Goal: Check status

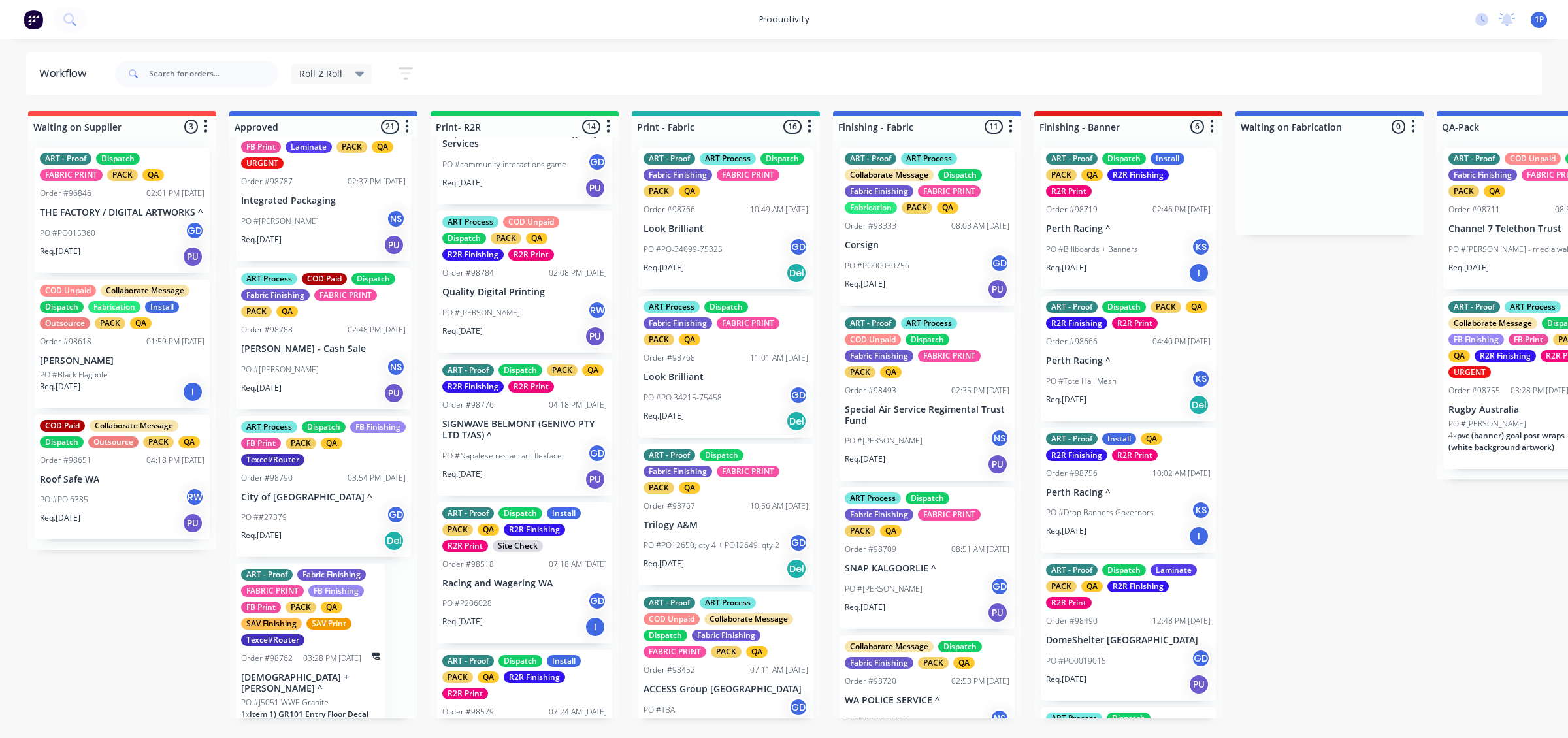
scroll to position [1540, 0]
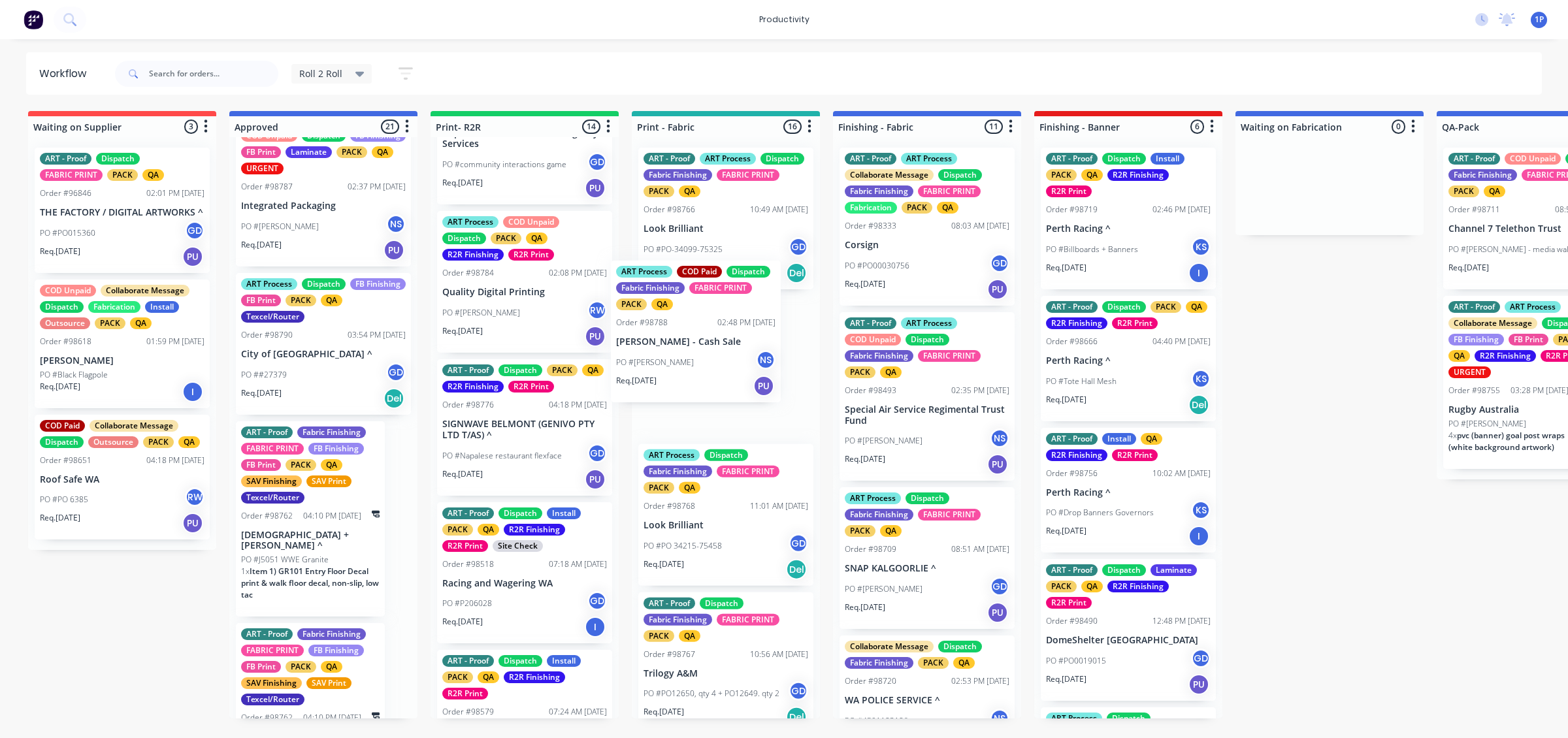
drag, startPoint x: 373, startPoint y: 428, endPoint x: 751, endPoint y: 365, distance: 383.2
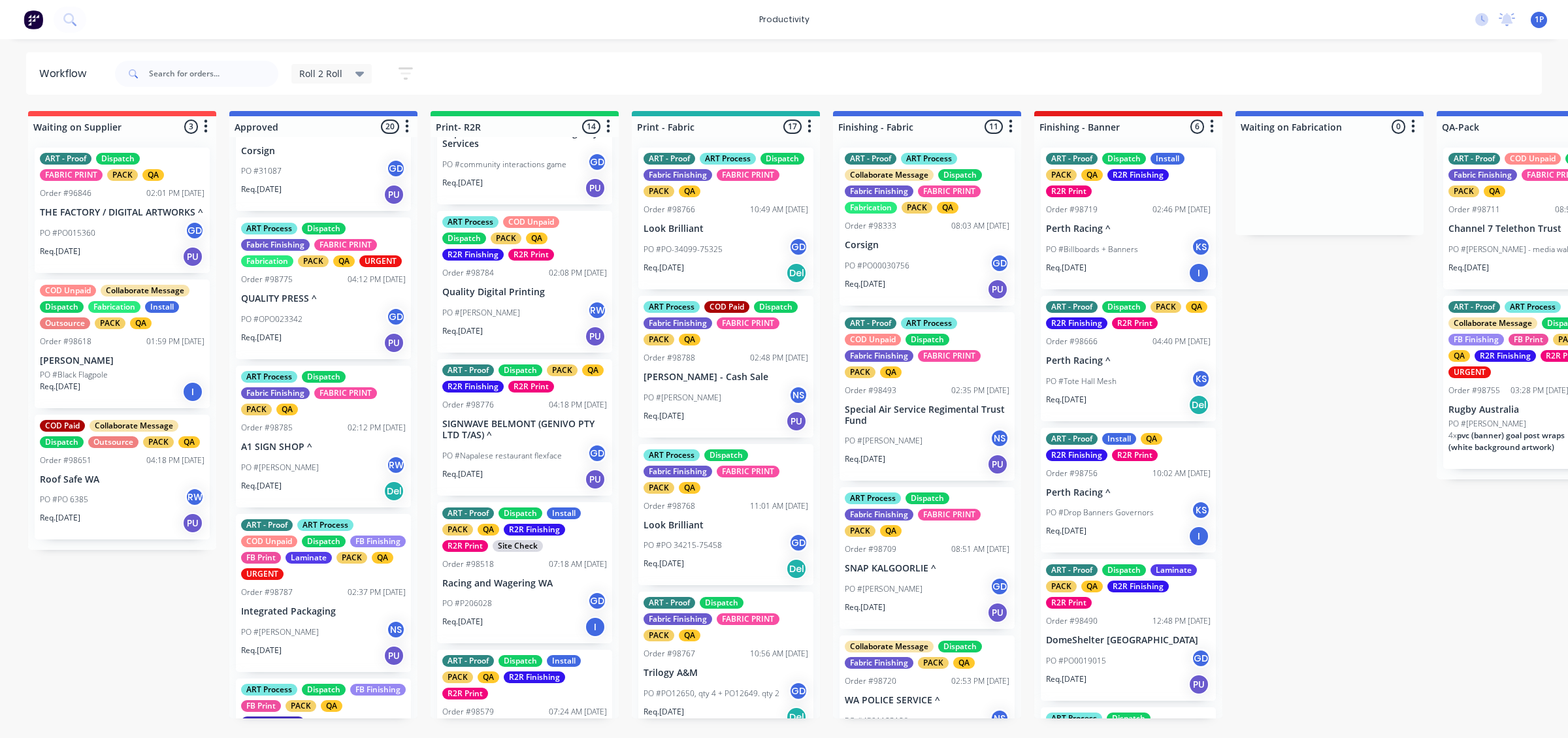
scroll to position [1131, 0]
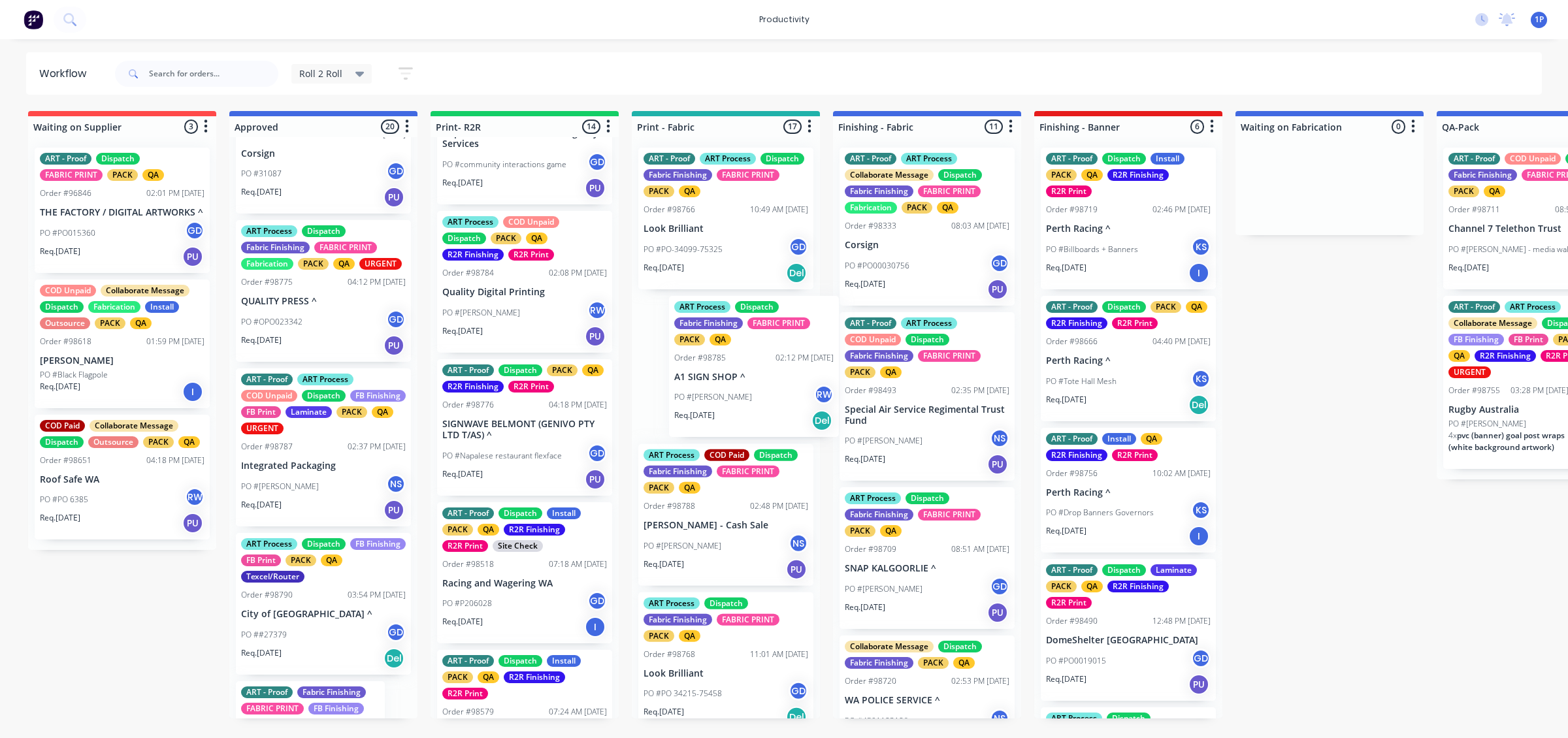
drag, startPoint x: 312, startPoint y: 511, endPoint x: 752, endPoint y: 390, distance: 456.3
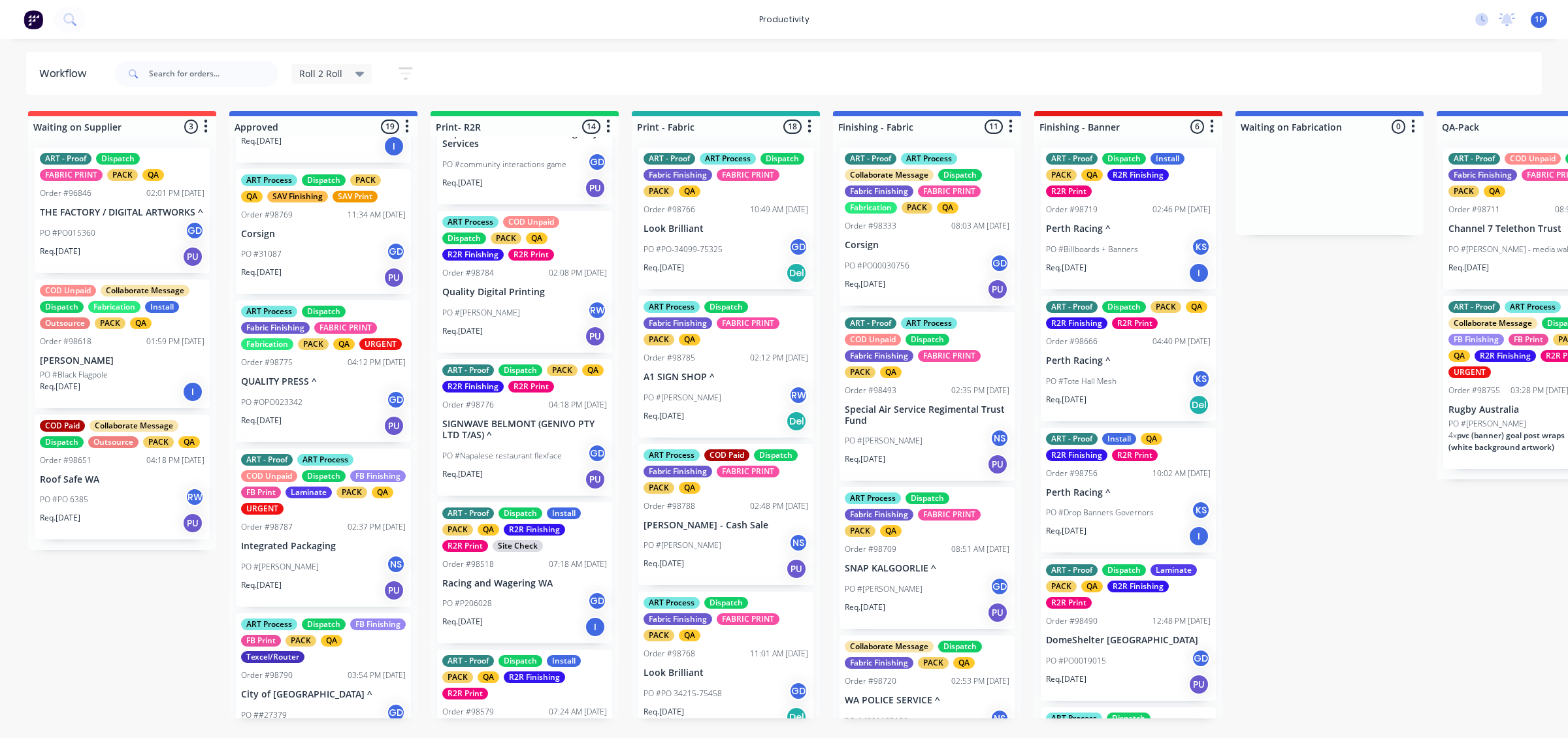
scroll to position [1050, 0]
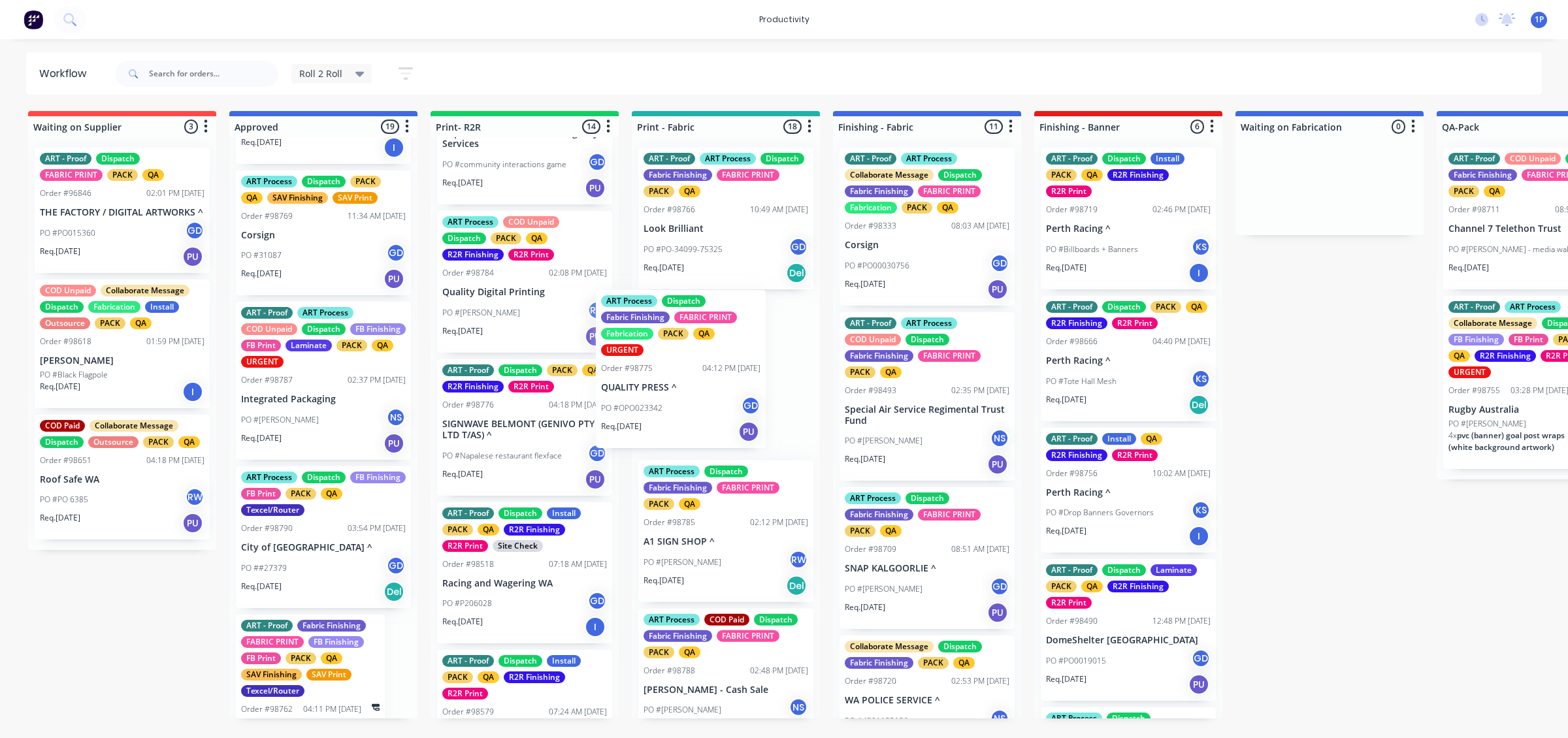
drag, startPoint x: 353, startPoint y: 452, endPoint x: 732, endPoint y: 404, distance: 382.0
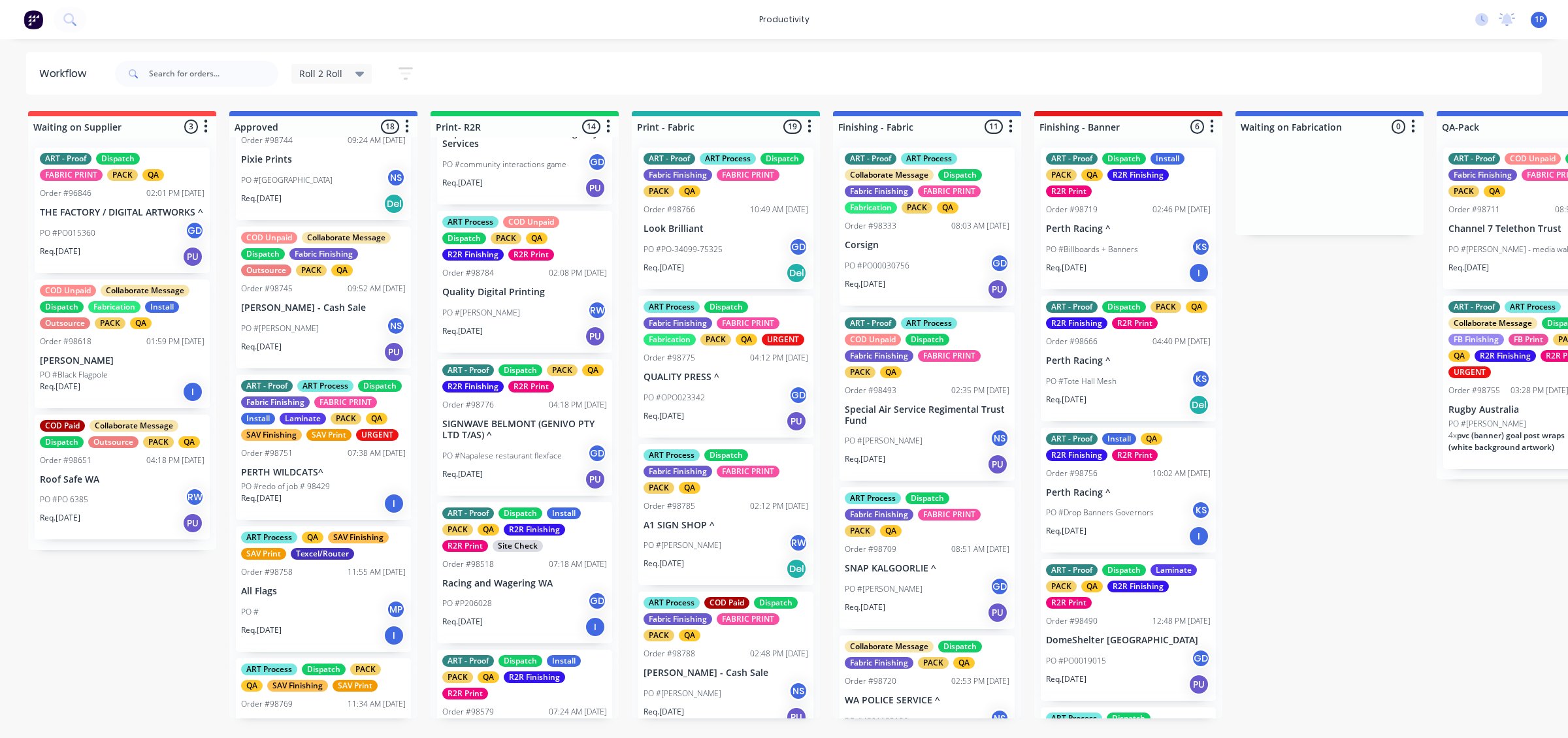
scroll to position [561, 0]
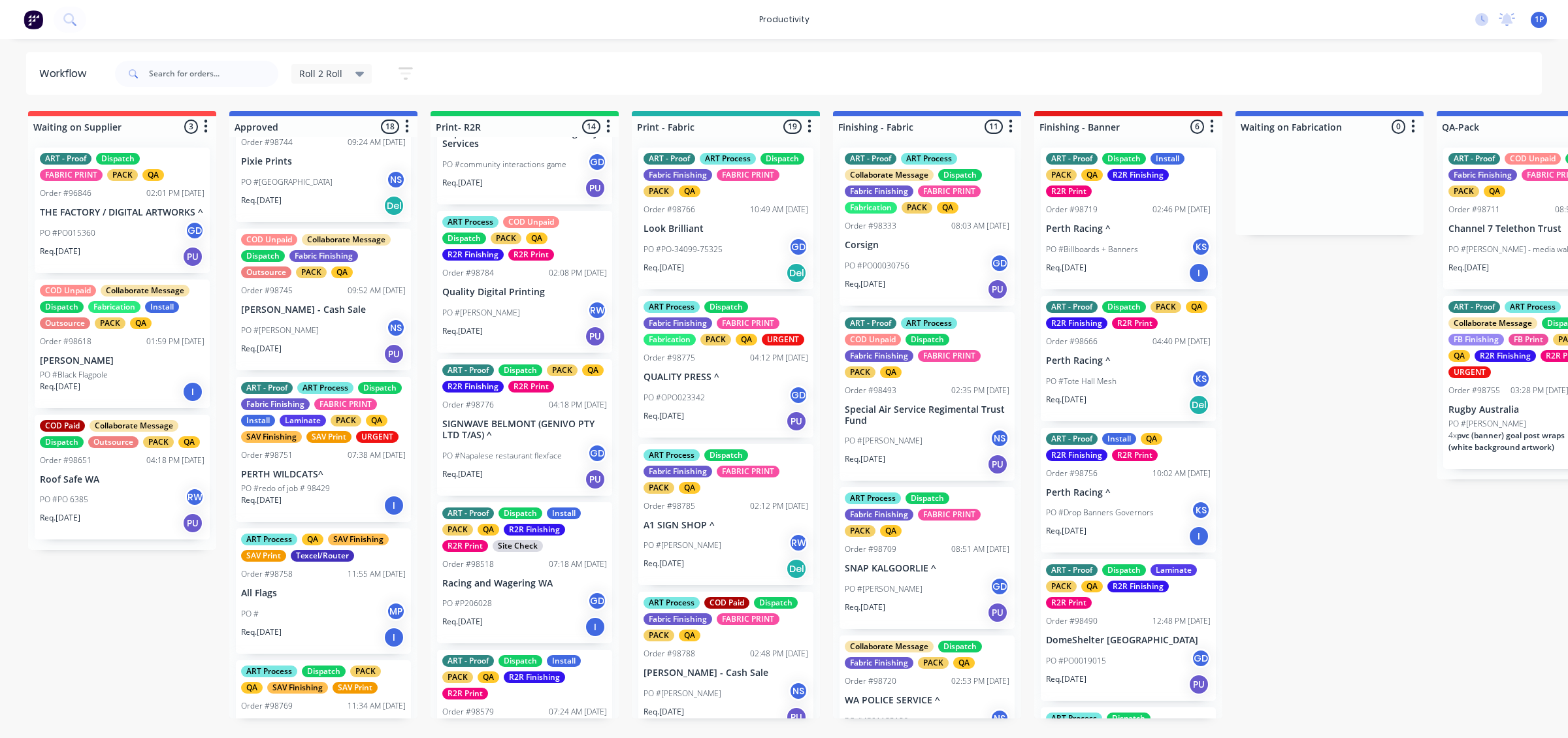
click at [359, 363] on div "Req. [DATE] PU" at bounding box center [323, 354] width 165 height 22
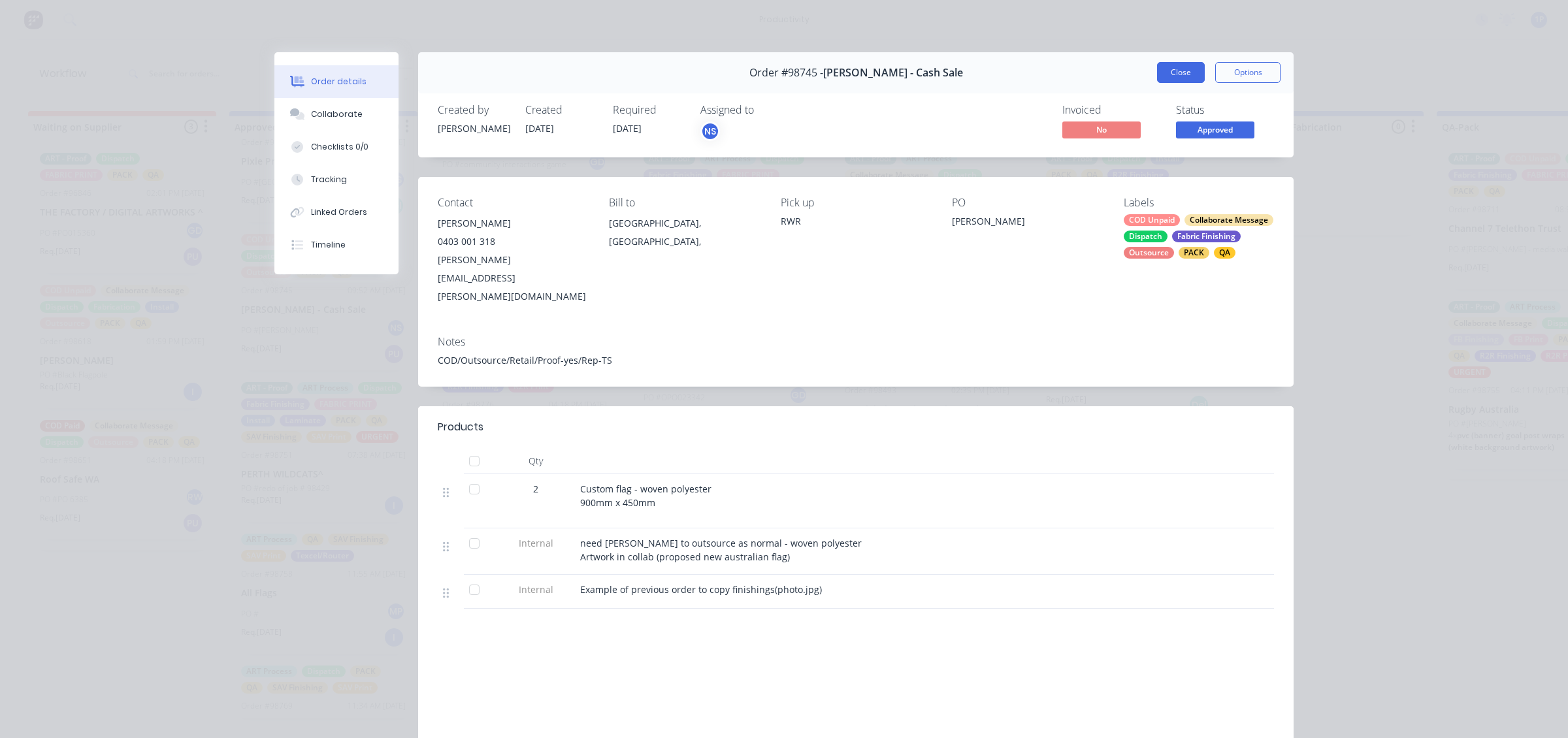
click at [1179, 64] on button "Close" at bounding box center [1180, 72] width 47 height 21
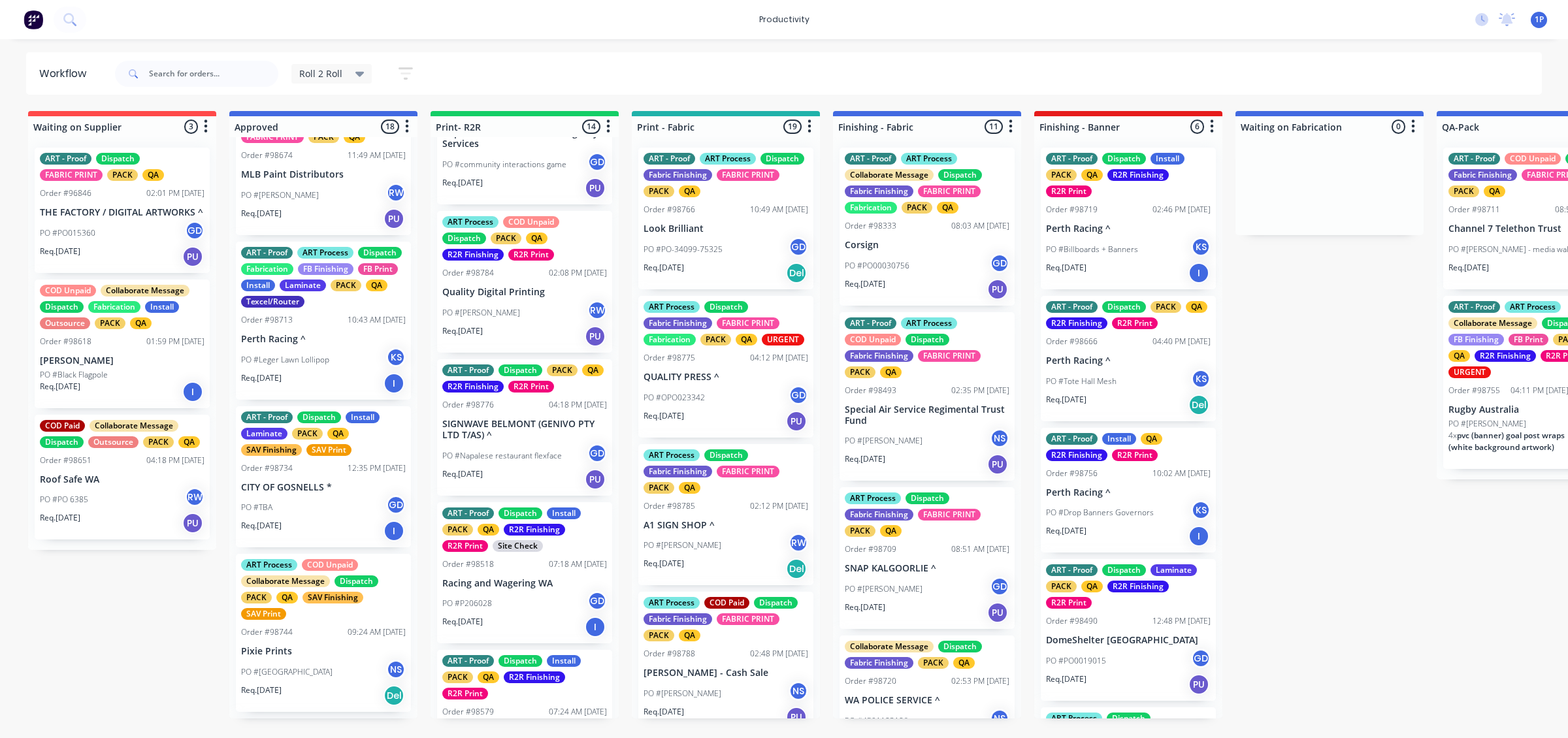
scroll to position [0, 0]
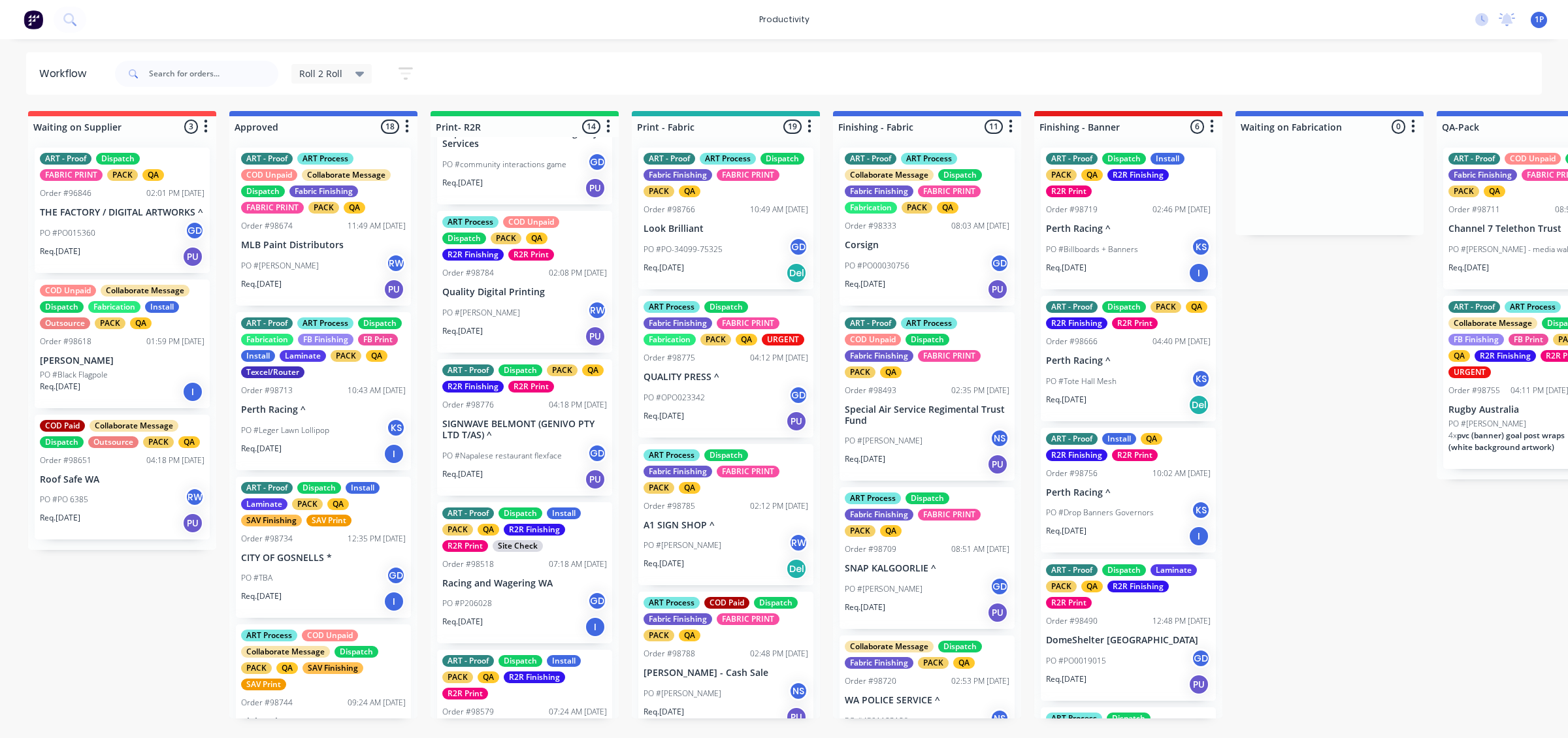
click at [351, 263] on div "PO #[PERSON_NAME] RW" at bounding box center [323, 266] width 165 height 25
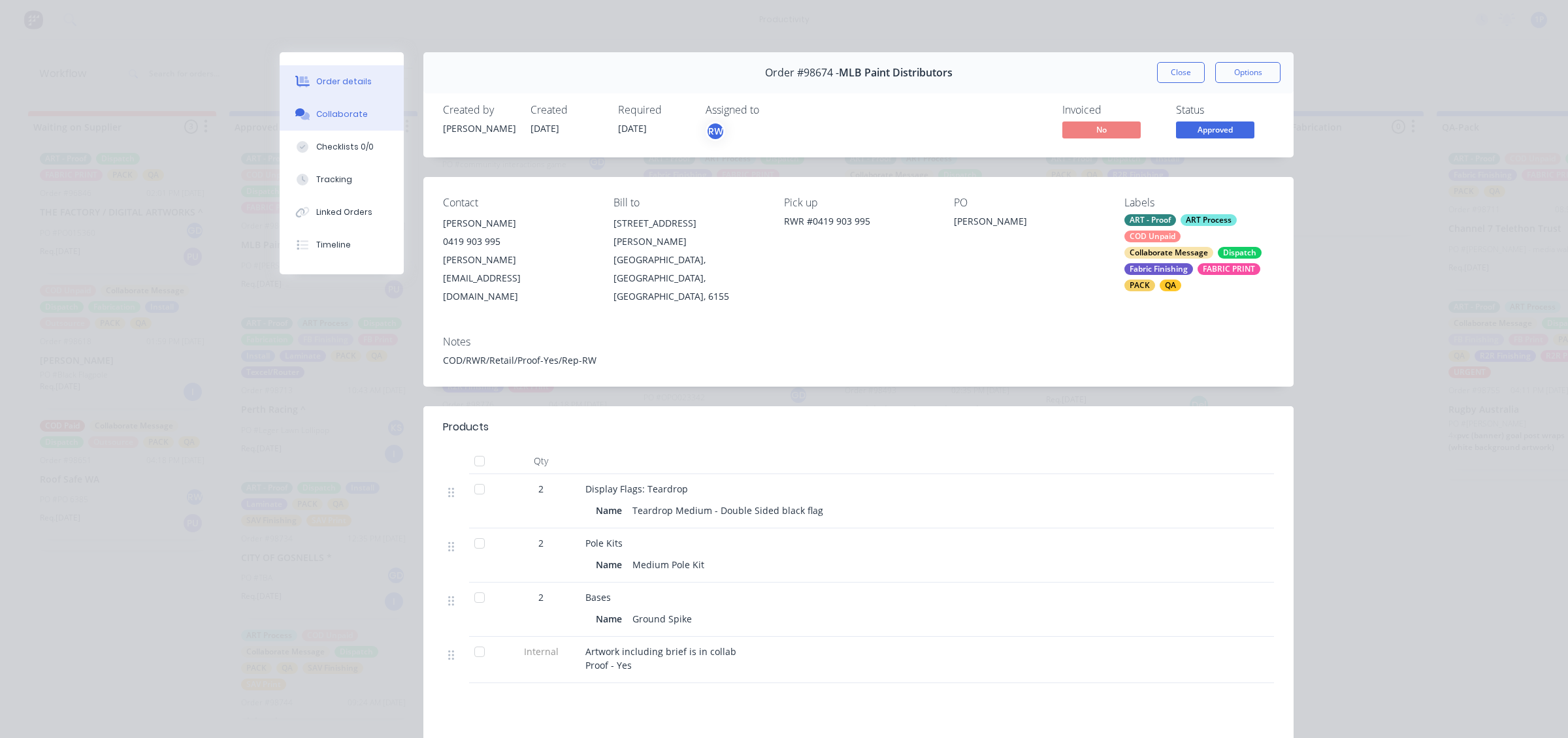
click at [343, 105] on button "Collaborate" at bounding box center [341, 114] width 125 height 32
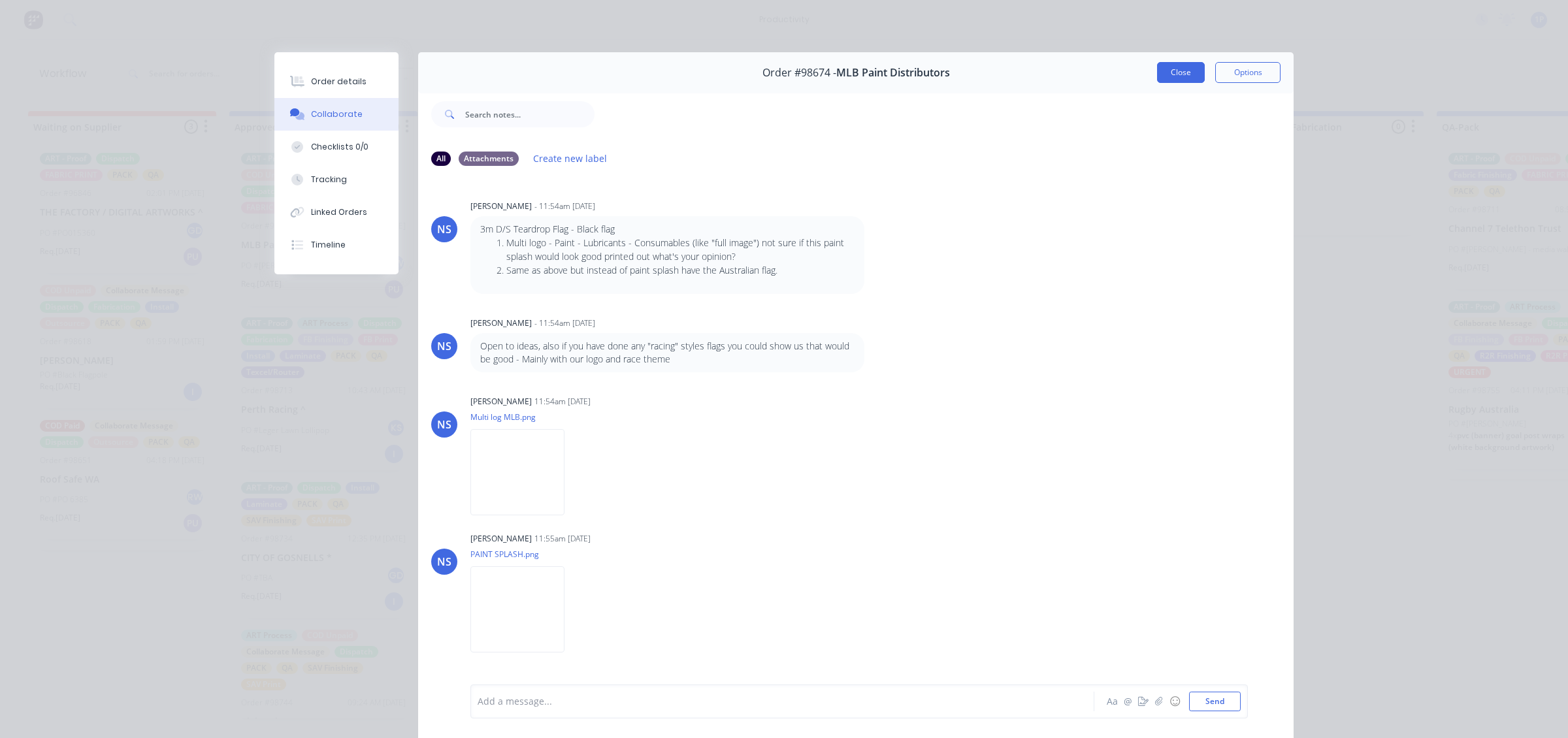
click at [1176, 76] on button "Close" at bounding box center [1180, 72] width 47 height 21
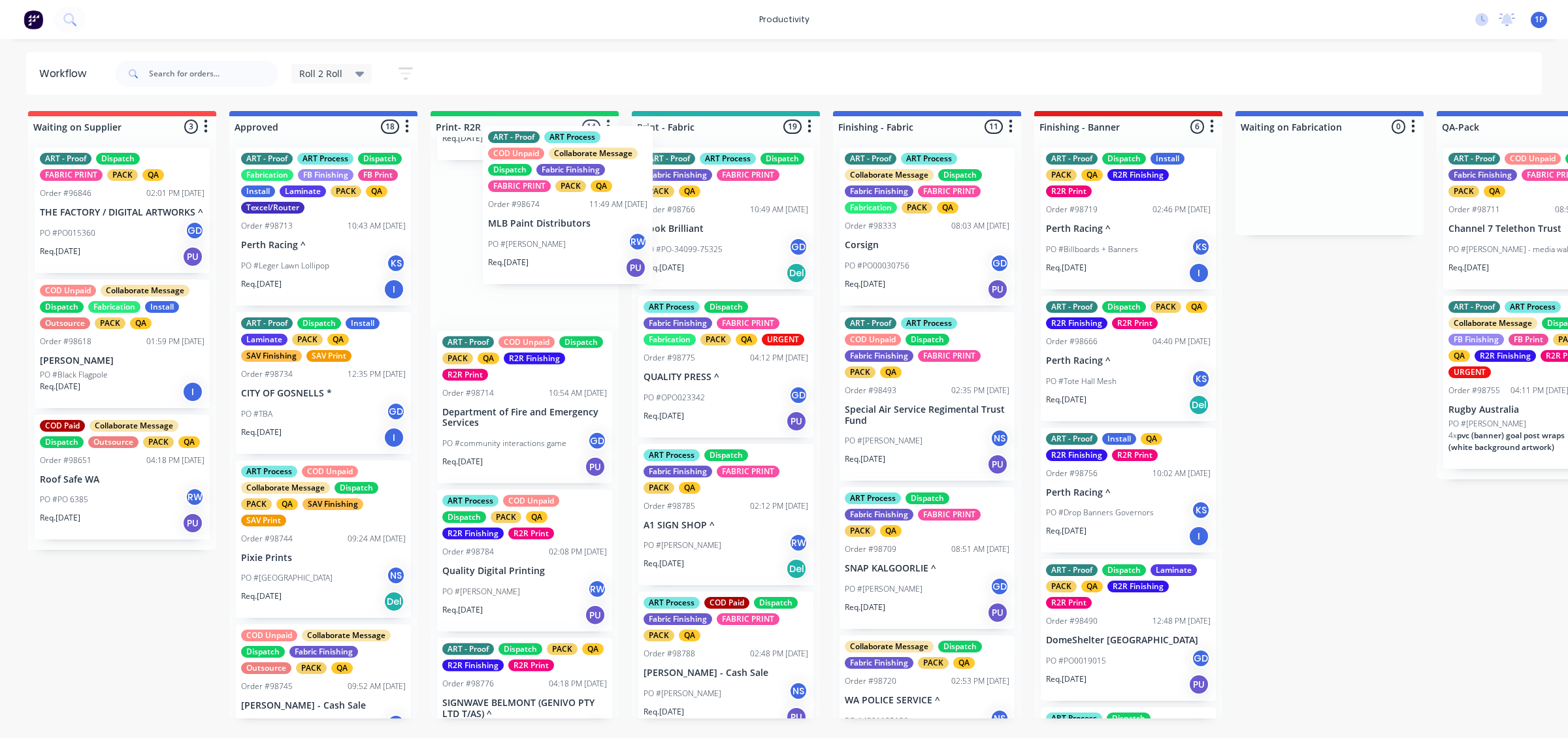
scroll to position [829, 0]
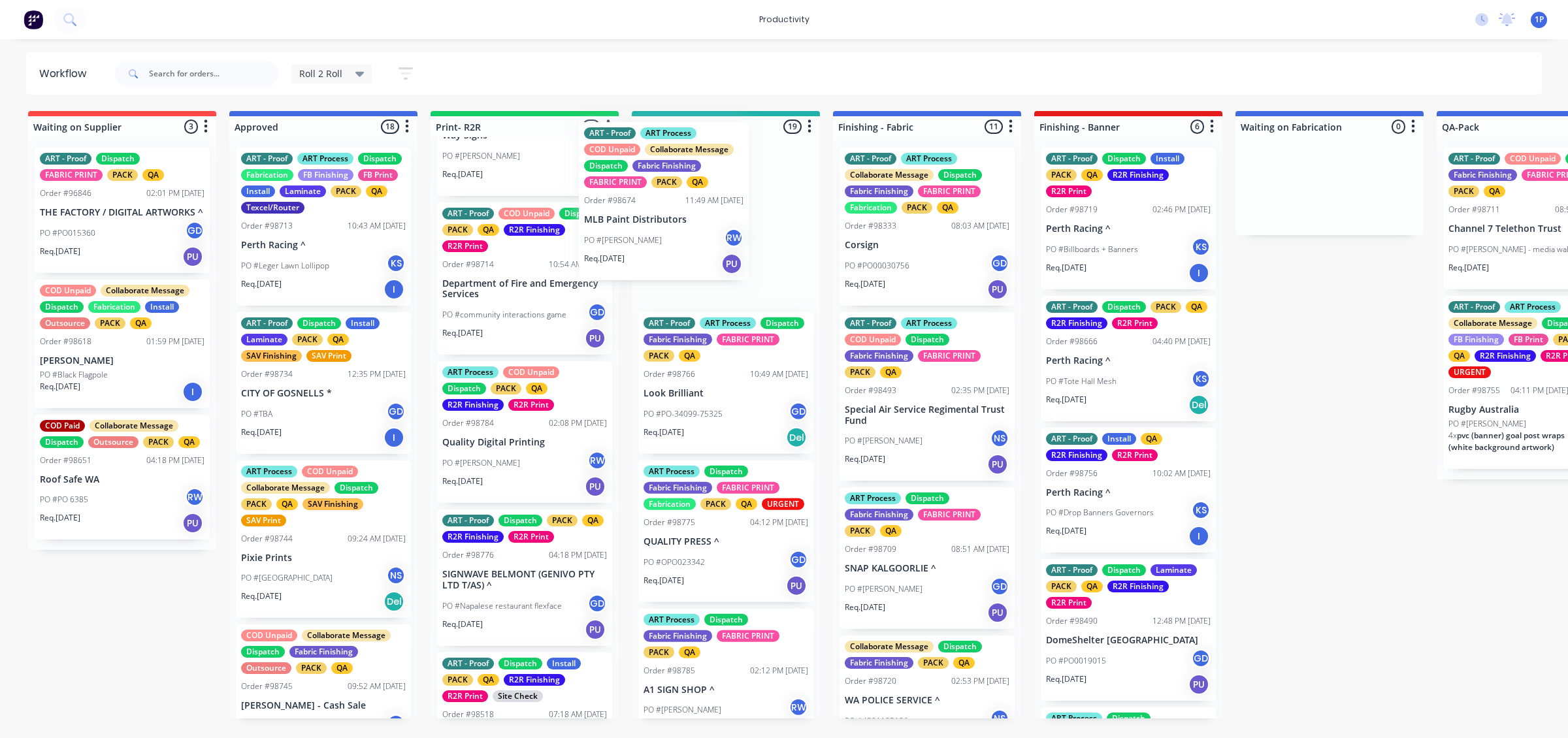
drag, startPoint x: 334, startPoint y: 263, endPoint x: 681, endPoint y: 238, distance: 347.9
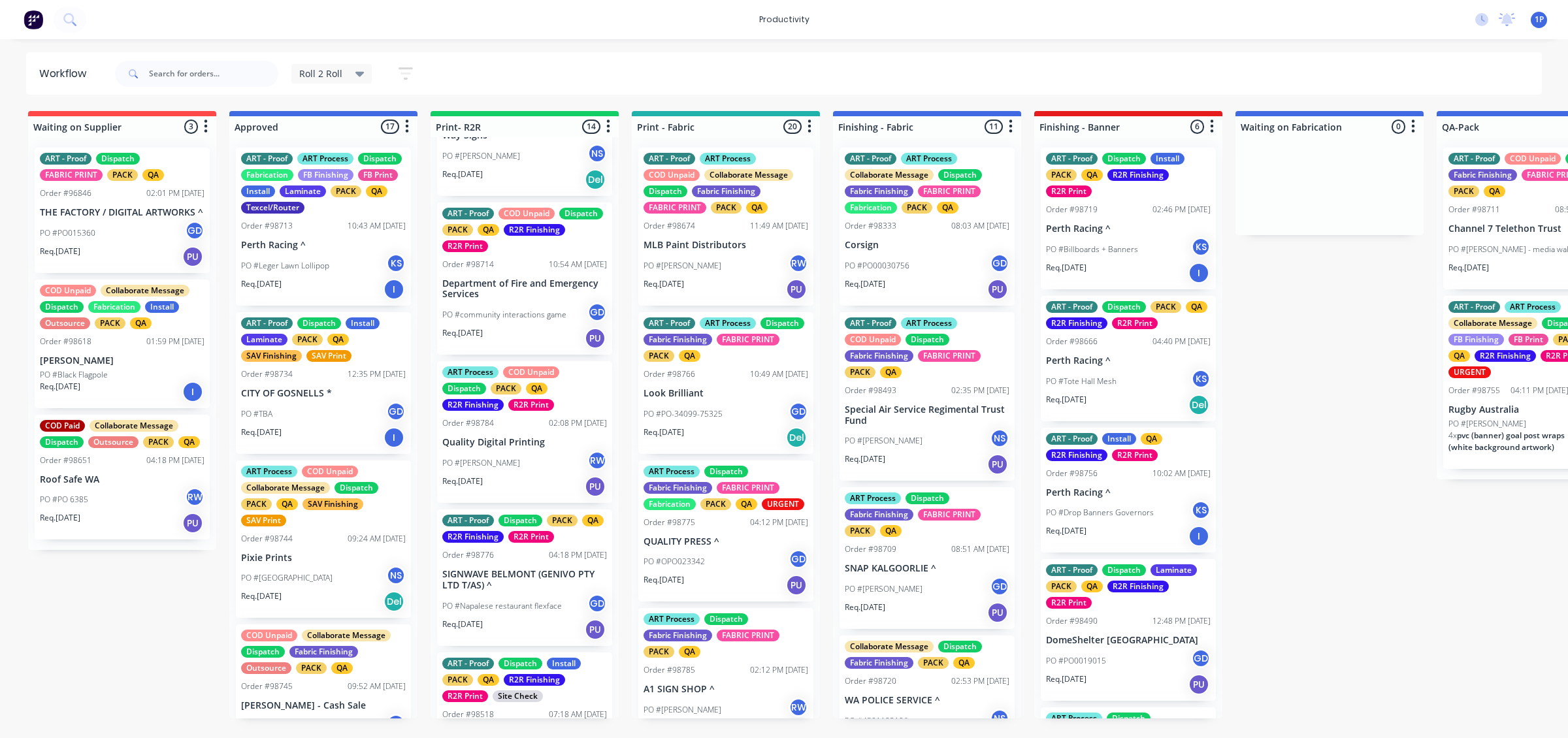
click at [705, 262] on div "PO #[PERSON_NAME] RW" at bounding box center [726, 266] width 165 height 25
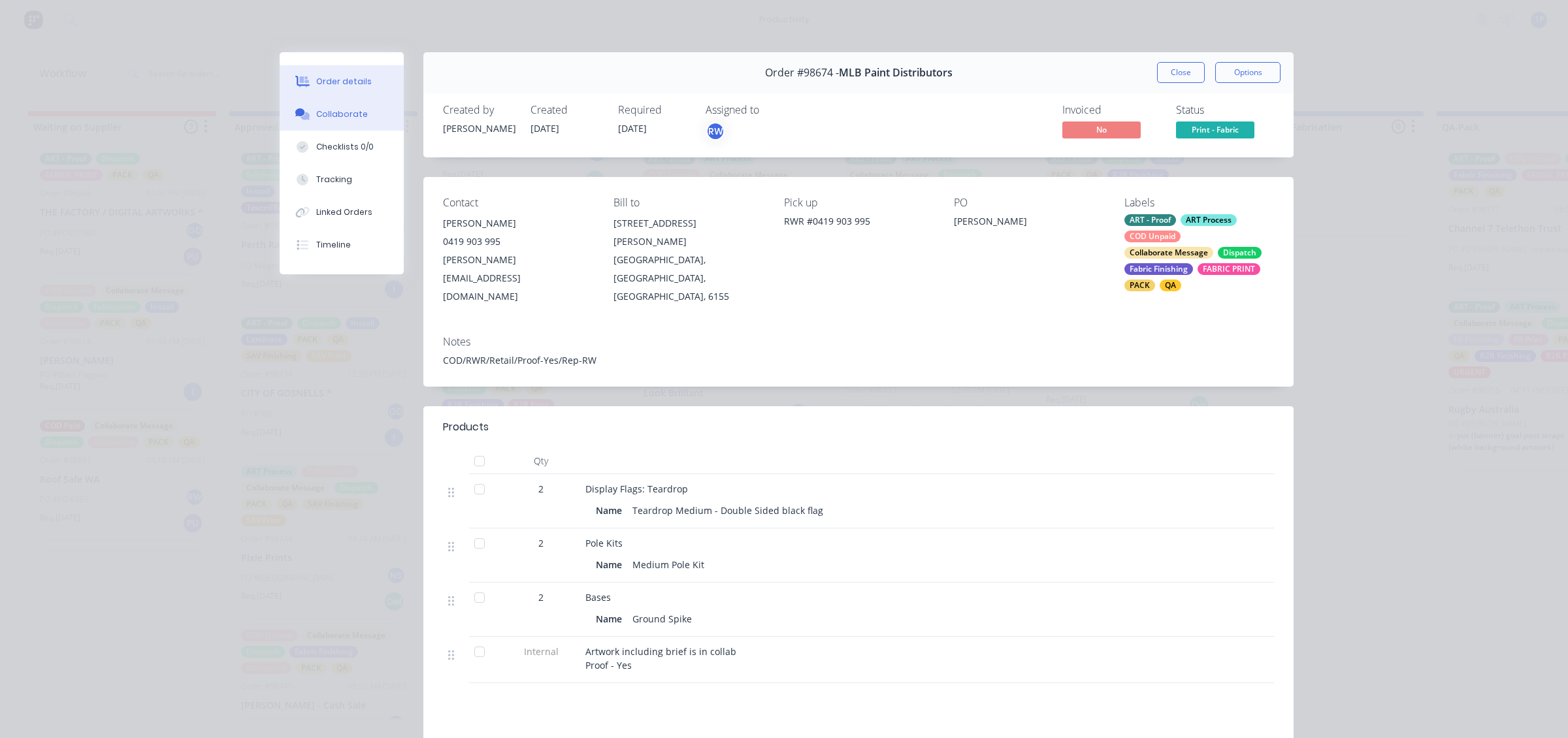
drag, startPoint x: 340, startPoint y: 106, endPoint x: 438, endPoint y: 153, distance: 108.7
click at [341, 107] on button "Collaborate" at bounding box center [341, 114] width 125 height 32
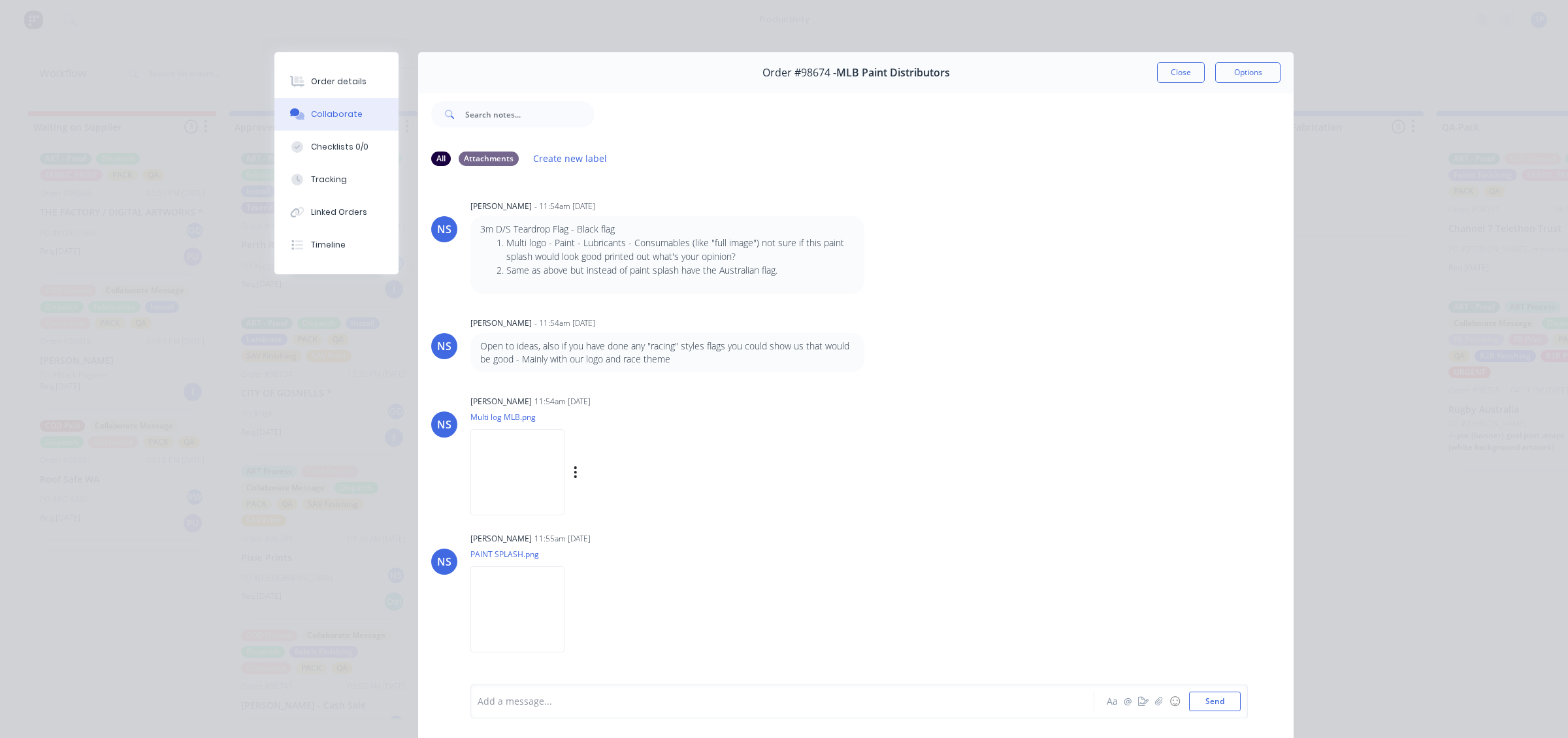
click at [504, 481] on img at bounding box center [517, 472] width 94 height 86
click at [1157, 82] on button "Close" at bounding box center [1180, 72] width 47 height 21
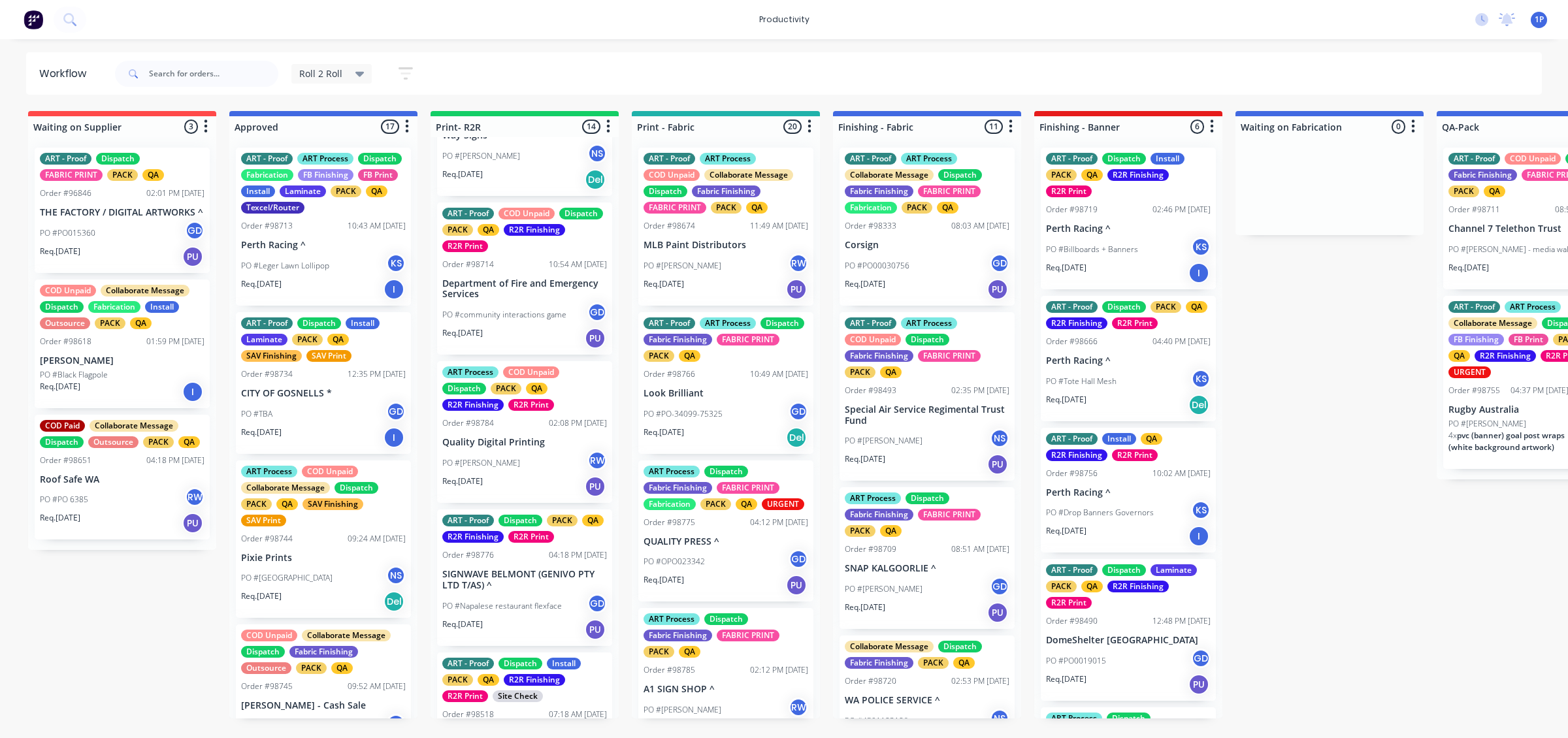
drag, startPoint x: 1158, startPoint y: 82, endPoint x: 1163, endPoint y: 75, distance: 8.6
click at [1163, 75] on div "Roll 2 Roll Save new view None edit Roll 2 Roll (Default) edit ART DEPT edit Ba…" at bounding box center [827, 74] width 1430 height 39
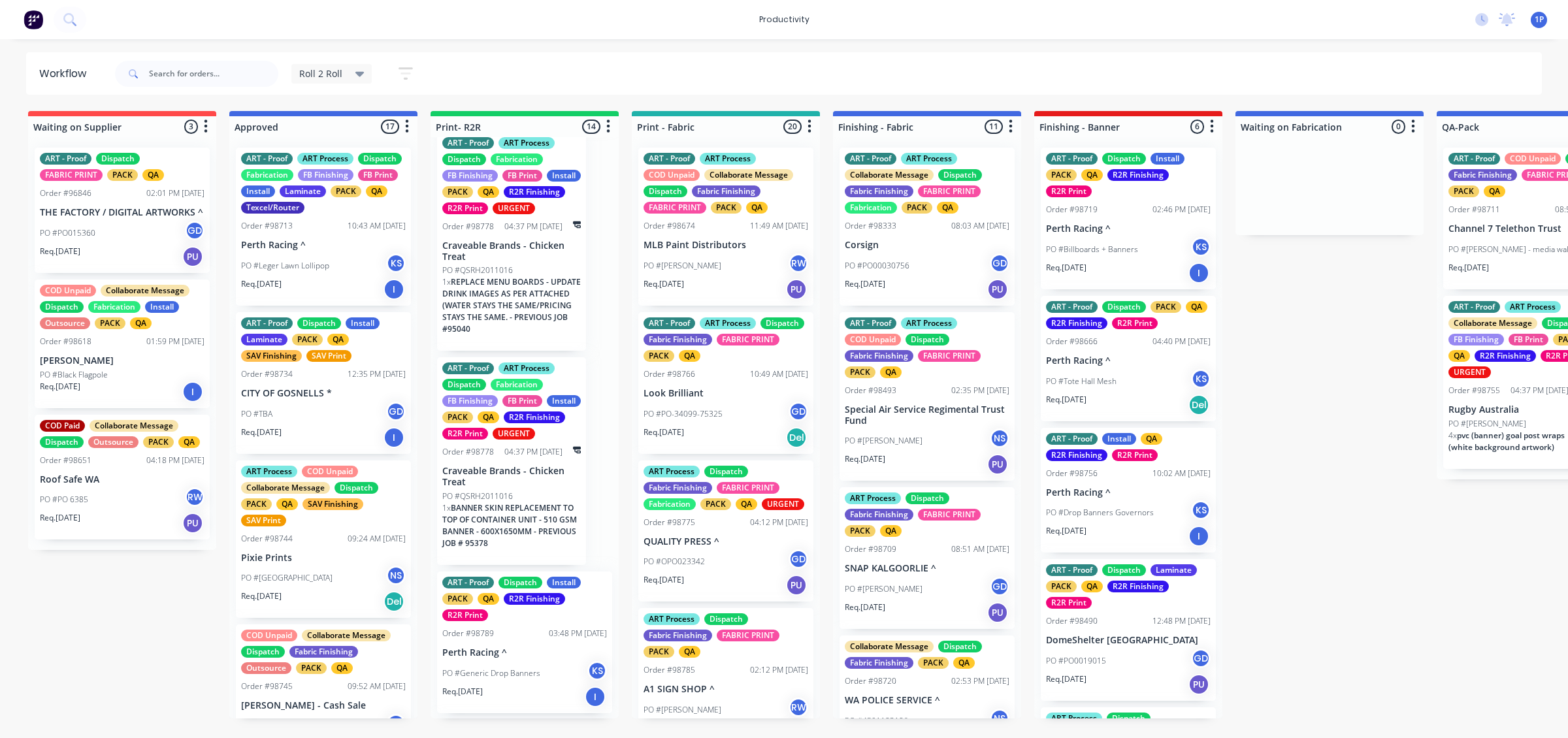
scroll to position [163, 0]
click at [554, 539] on span "BANNER SKIN REPLACEMENT TO TOP OF CONTAINER UNIT - 510 GSM BANNER - 600X1650MM …" at bounding box center [510, 526] width 134 height 47
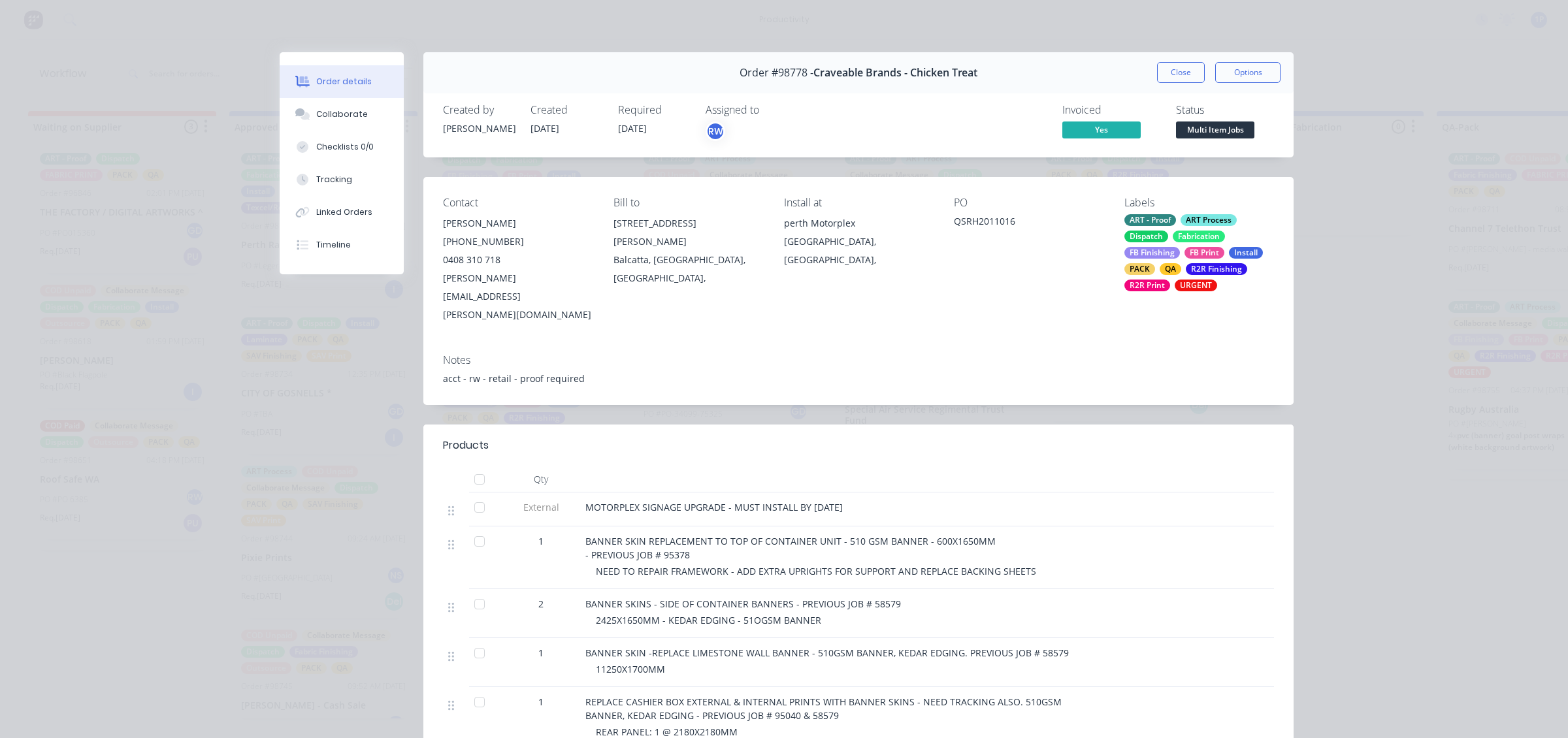
click at [1169, 73] on button "Close" at bounding box center [1180, 72] width 47 height 21
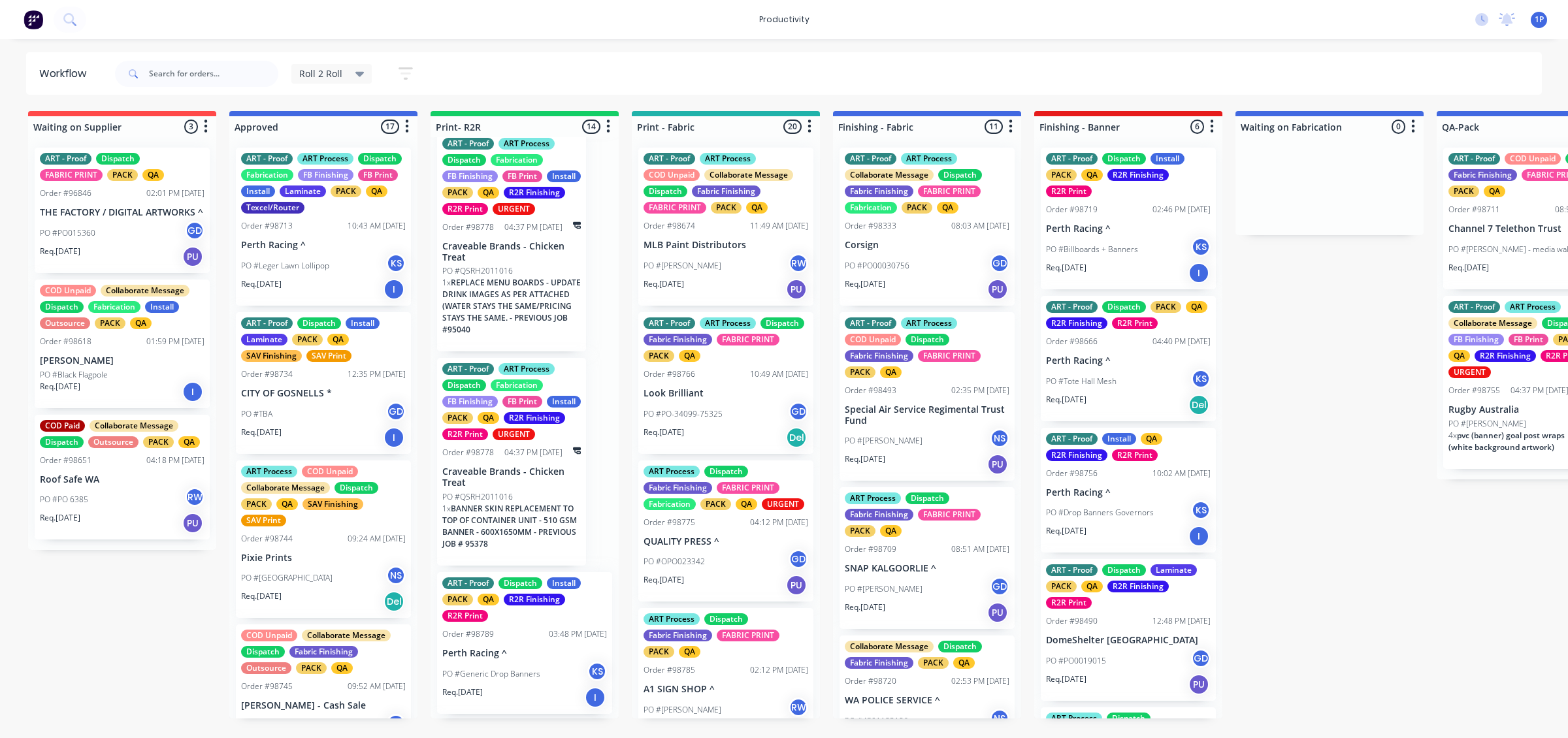
click at [492, 315] on span "REPLACE MENU BOARDS - UPDATE DRINK IMAGES AS PER ATTACHED (WATER STAYS THE SAME…" at bounding box center [512, 305] width 139 height 58
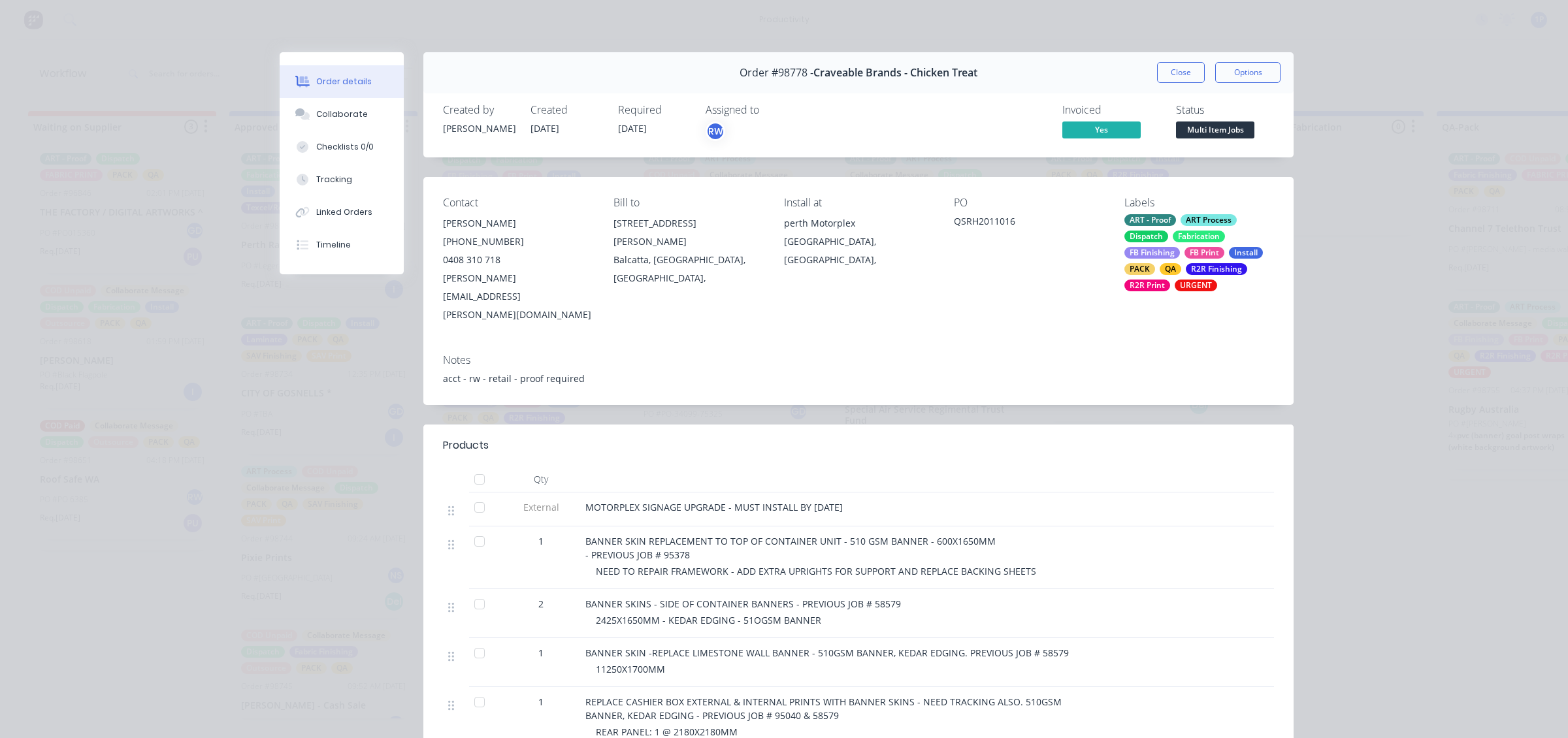
click at [1200, 71] on div "Close Options" at bounding box center [1219, 72] width 124 height 21
click at [1028, 59] on div "Order #98778 - Craveable Brands - Chicken Treat Close Options" at bounding box center [857, 73] width 870 height 41
click at [1183, 70] on button "Close" at bounding box center [1180, 72] width 47 height 21
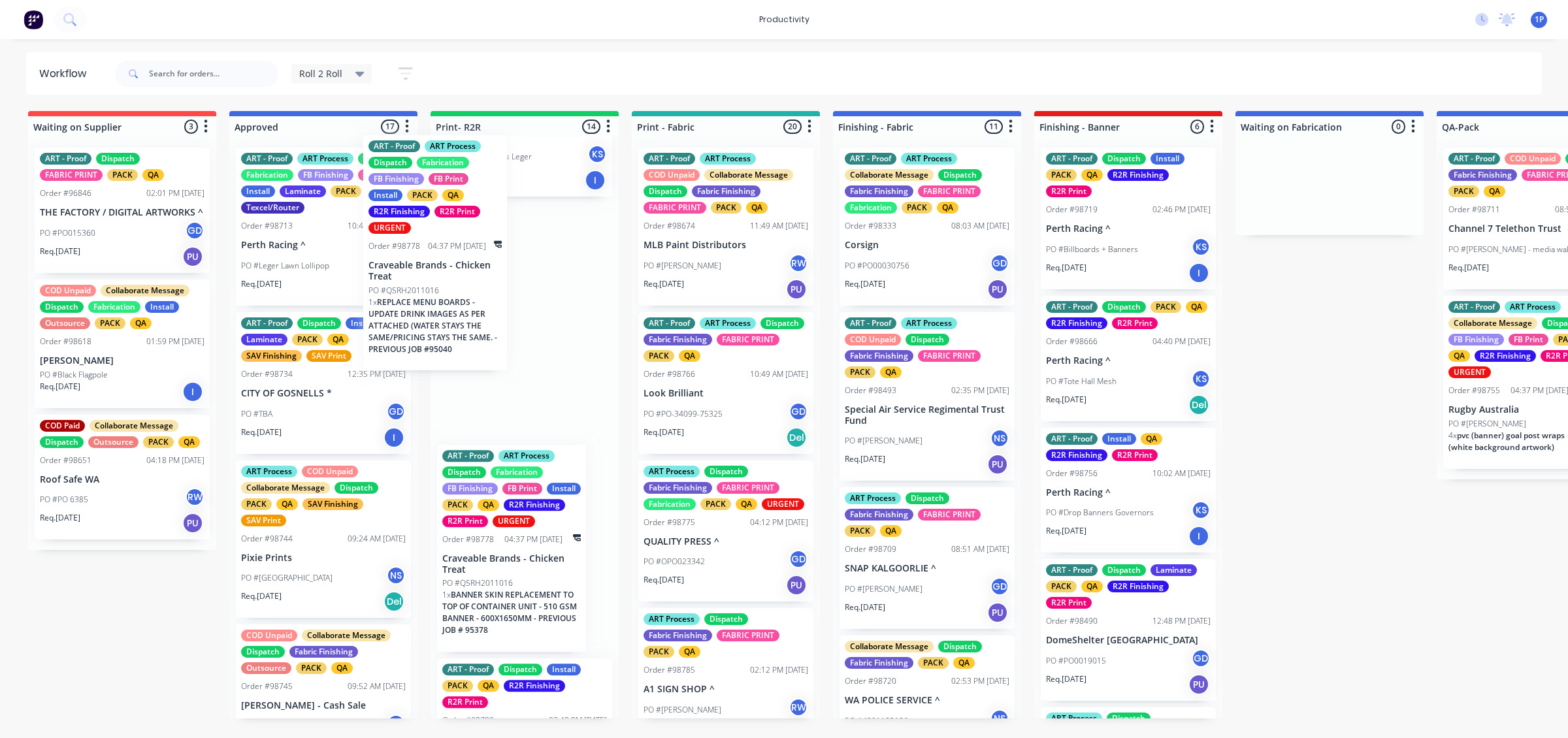
scroll to position [93, 0]
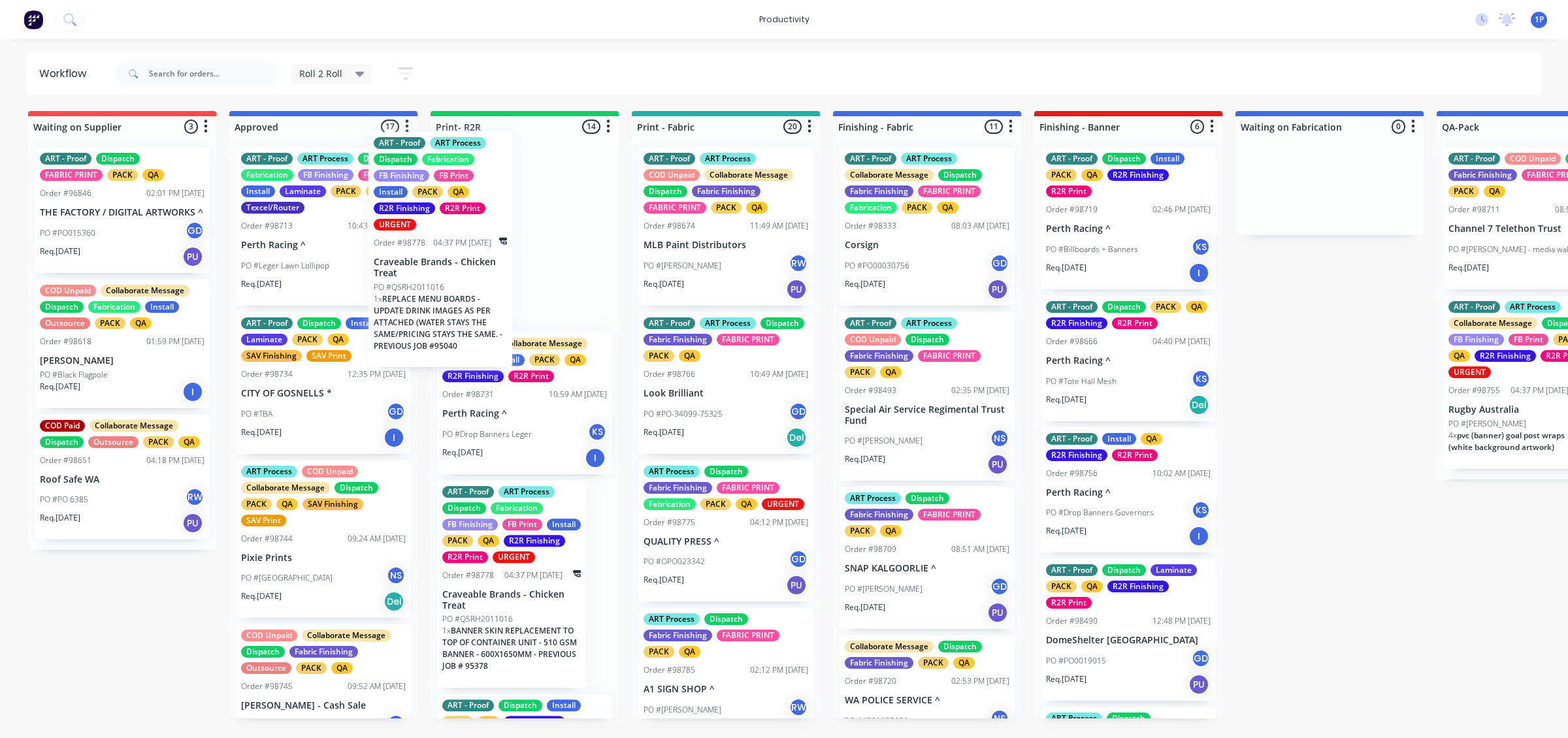
drag, startPoint x: 515, startPoint y: 322, endPoint x: 442, endPoint y: 322, distance: 73.0
click at [442, 322] on div "ART - Proof Collaborate Message Dispatch Install PACK QA R2R Finishing R2R Prin…" at bounding box center [524, 427] width 188 height 581
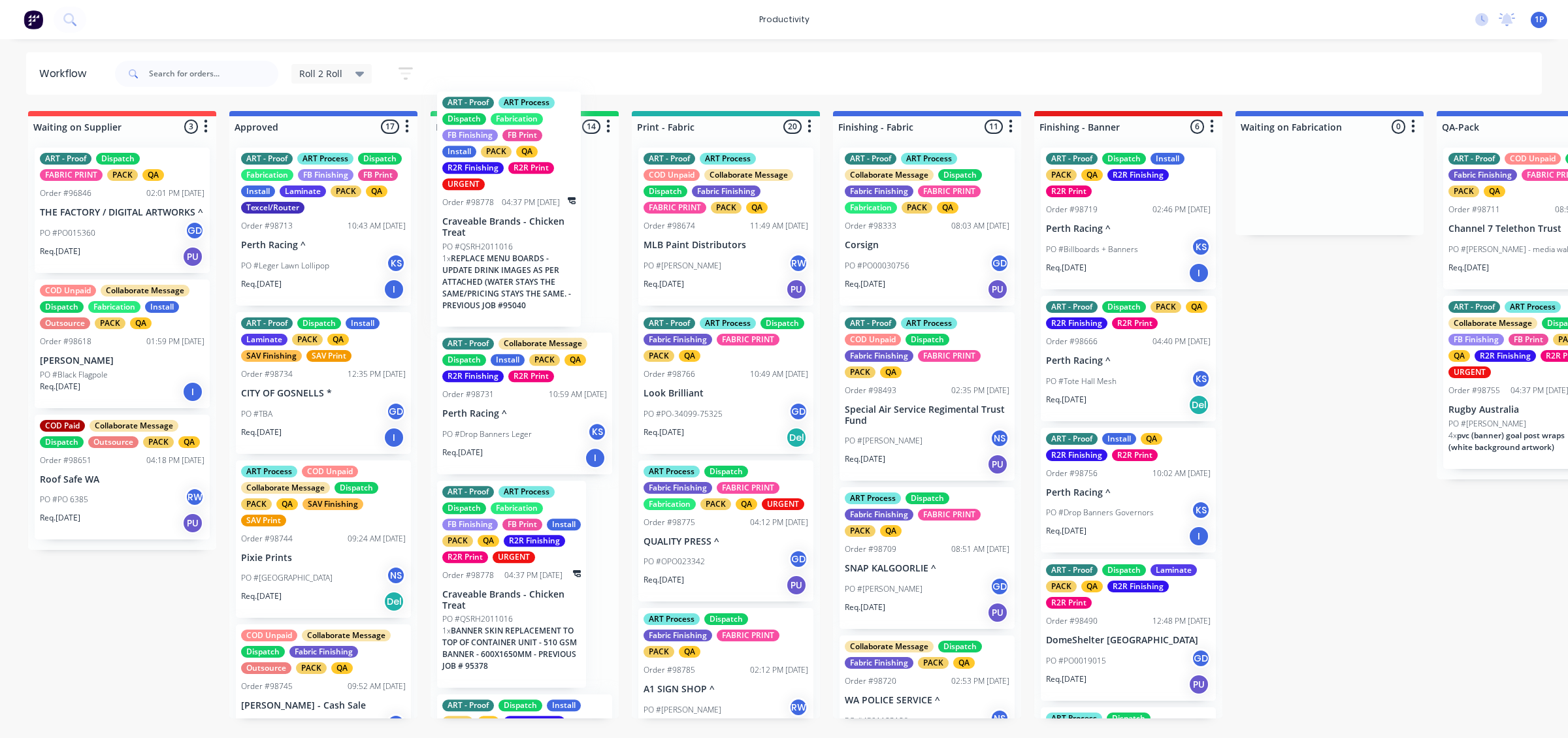
scroll to position [56, 0]
